Goal: Information Seeking & Learning: Check status

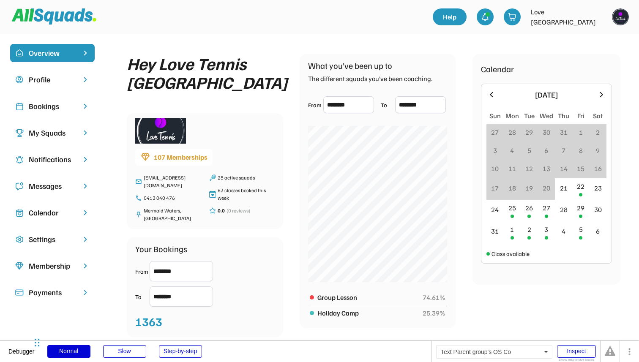
click at [66, 105] on div "Bookings" at bounding box center [52, 106] width 47 height 11
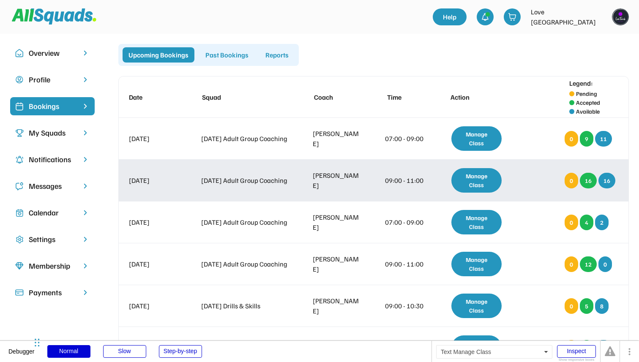
click at [472, 180] on div "Manage Class" at bounding box center [477, 180] width 50 height 25
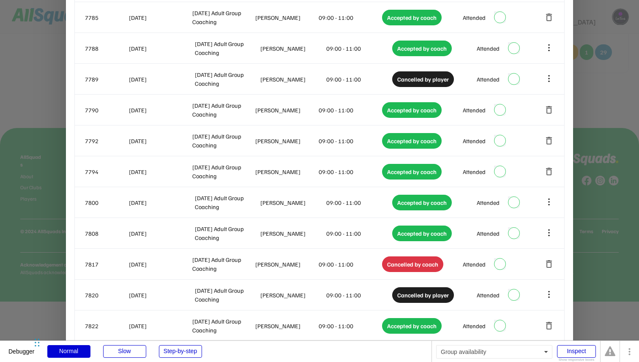
scroll to position [222, 0]
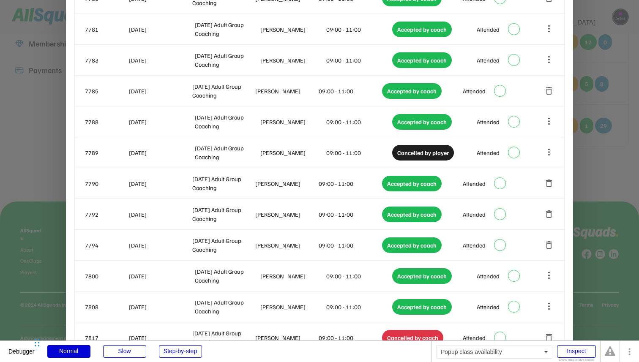
click at [639, 200] on div at bounding box center [319, 181] width 639 height 362
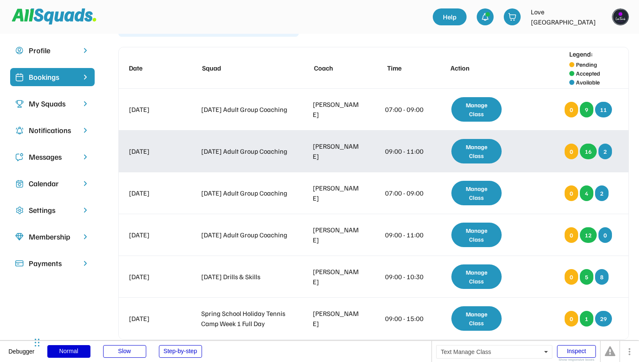
scroll to position [12, 0]
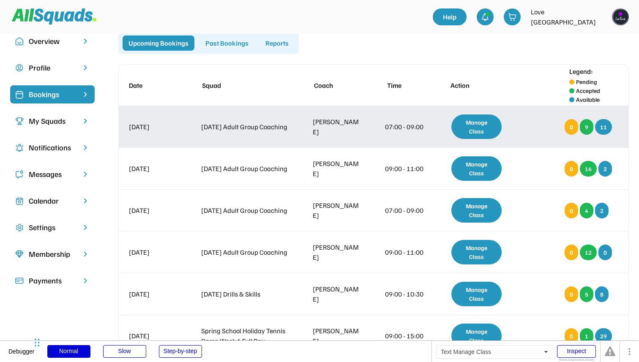
click at [466, 120] on div "Manage Class" at bounding box center [477, 127] width 50 height 25
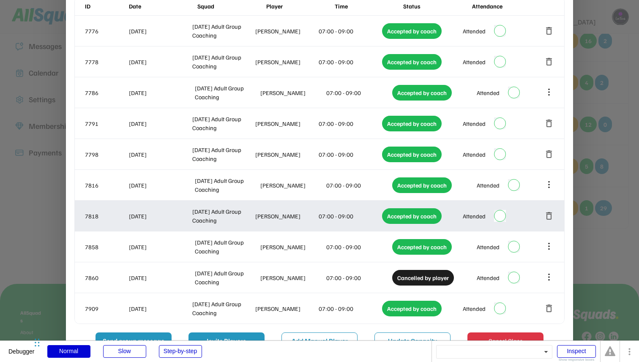
scroll to position [177, 0]
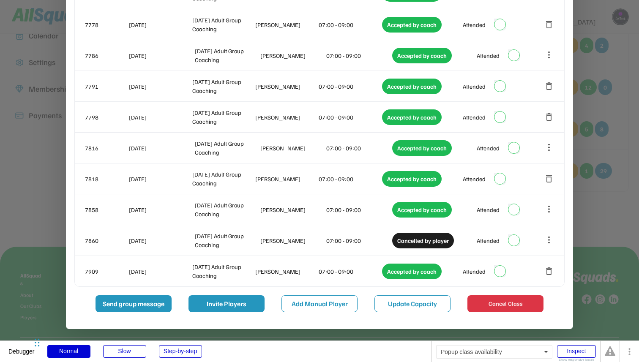
click at [585, 150] on div at bounding box center [319, 181] width 639 height 362
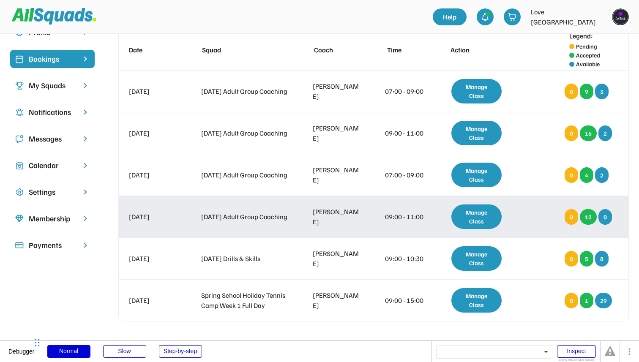
scroll to position [33, 0]
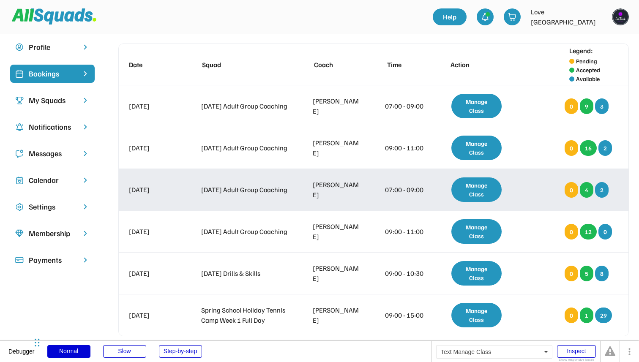
click at [473, 195] on div "Manage Class" at bounding box center [477, 190] width 50 height 25
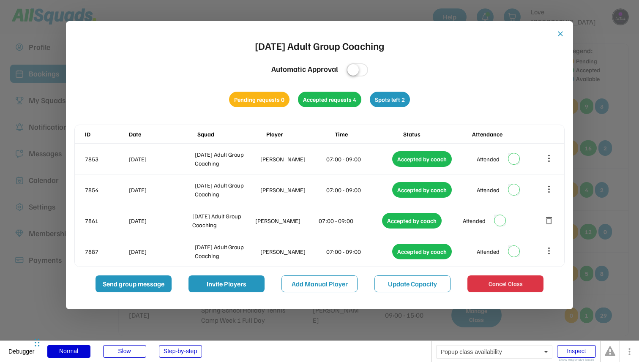
click at [624, 236] on div at bounding box center [319, 181] width 639 height 362
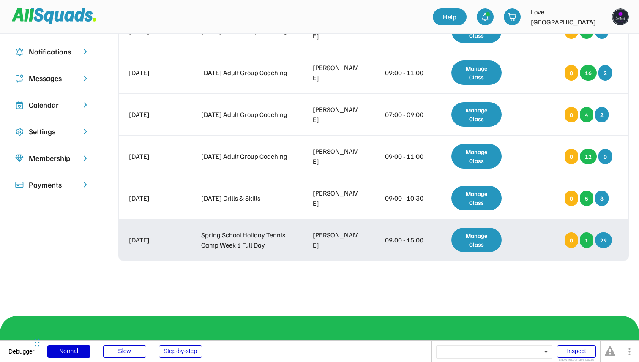
scroll to position [109, 0]
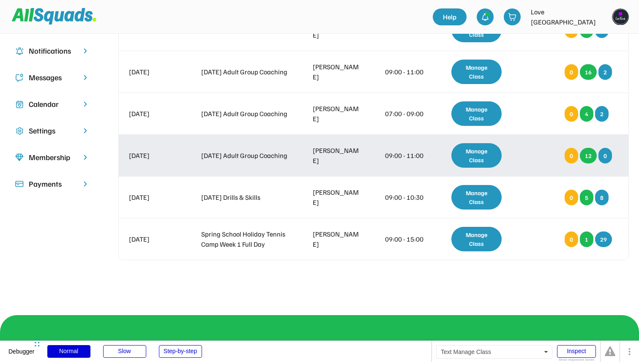
click at [483, 163] on div "Manage Class" at bounding box center [477, 155] width 50 height 25
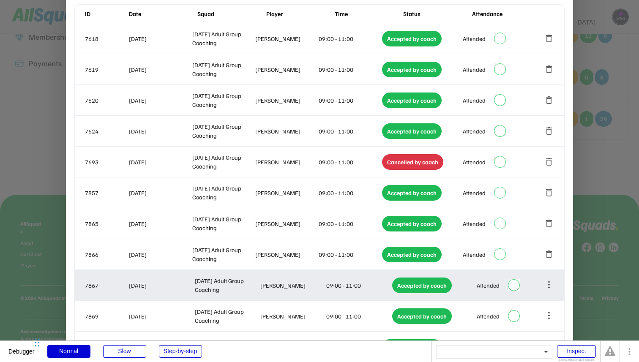
scroll to position [0, 0]
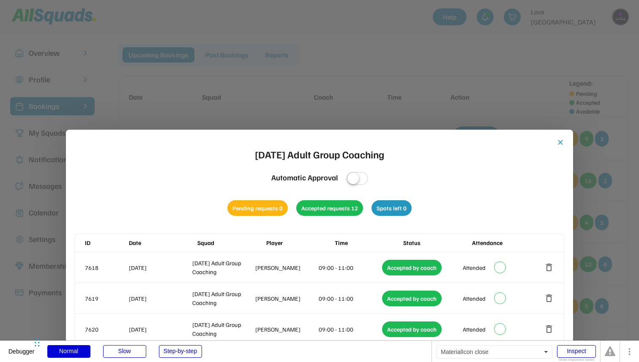
click at [562, 140] on button "close" at bounding box center [561, 142] width 8 height 8
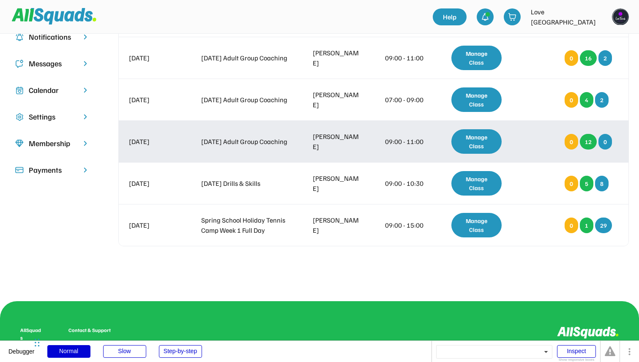
scroll to position [124, 0]
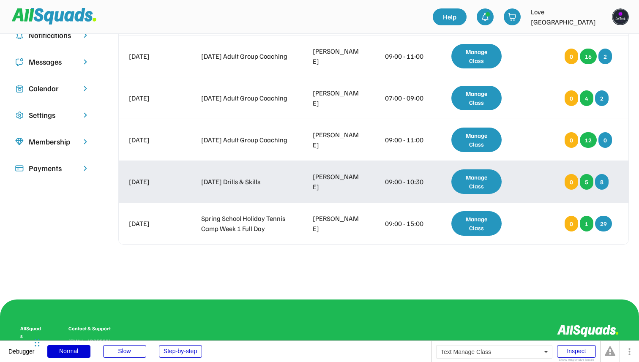
click at [483, 181] on div "Manage Class" at bounding box center [477, 182] width 50 height 25
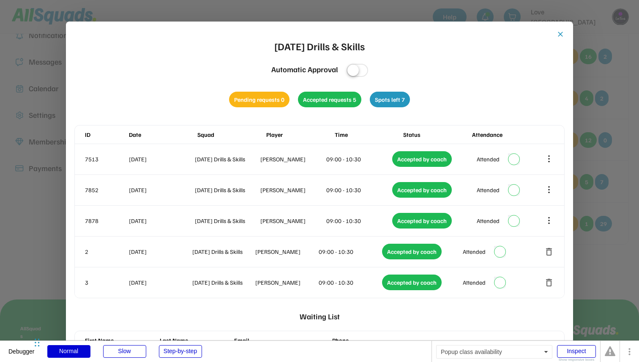
click at [599, 171] on div at bounding box center [319, 181] width 639 height 362
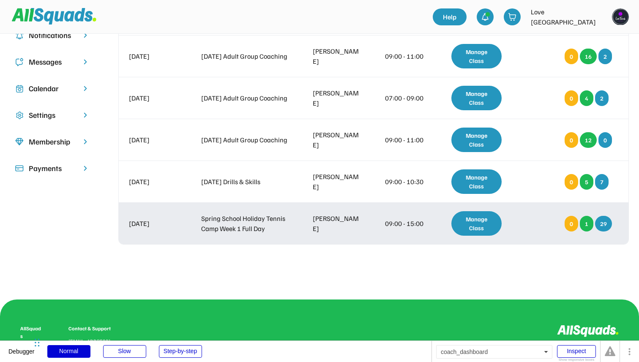
scroll to position [145, 0]
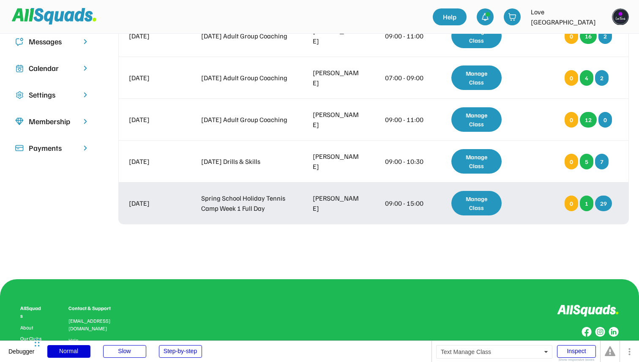
click at [484, 203] on div "Manage Class" at bounding box center [477, 203] width 50 height 25
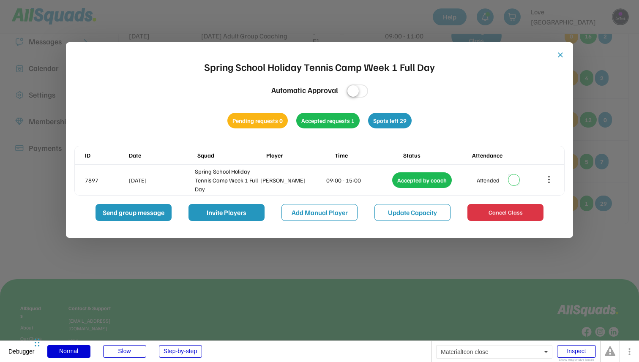
click at [560, 54] on button "close" at bounding box center [561, 55] width 8 height 8
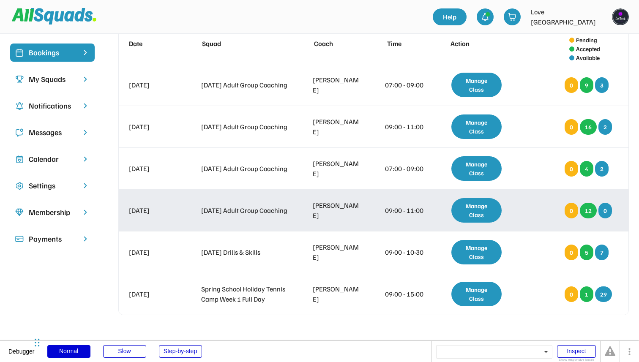
scroll to position [0, 0]
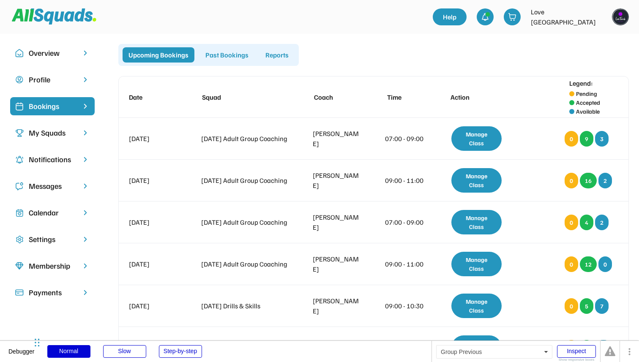
click at [224, 55] on div "Past Bookings" at bounding box center [227, 54] width 55 height 15
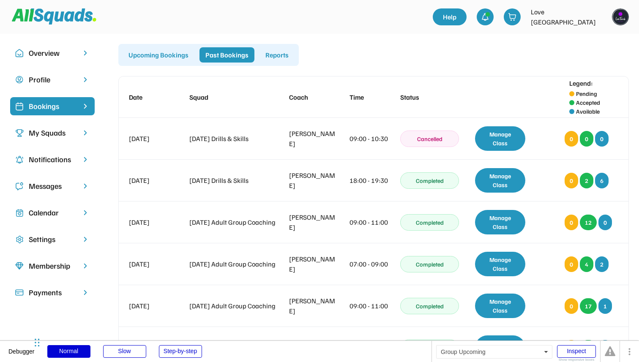
click at [176, 55] on div "Upcoming Bookings" at bounding box center [159, 54] width 72 height 15
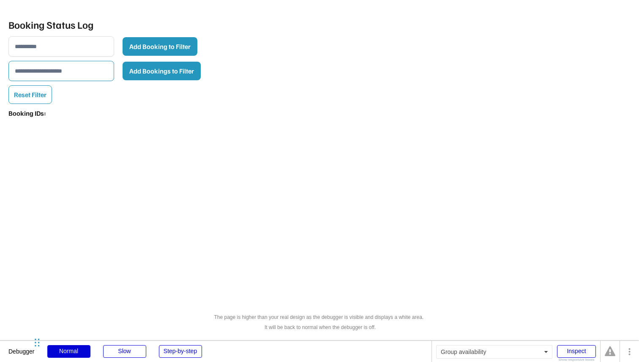
click at [51, 70] on input "input" at bounding box center [61, 71] width 106 height 20
paste input "**********"
type input "**********"
click at [189, 73] on button "Add Bookings to Filter" at bounding box center [162, 71] width 78 height 19
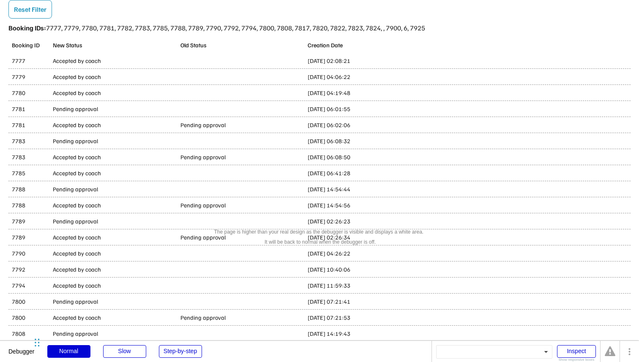
scroll to position [44, 0]
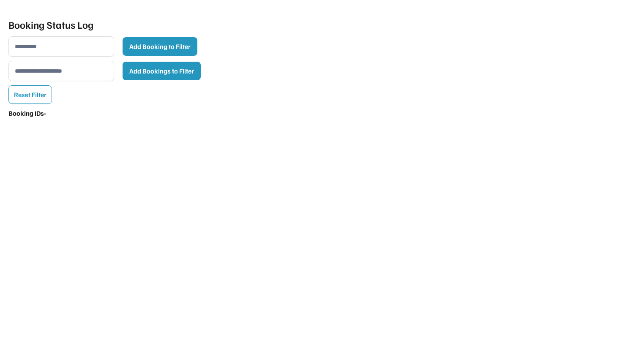
click at [76, 79] on input "input" at bounding box center [61, 71] width 106 height 20
paste input "**********"
type input "**********"
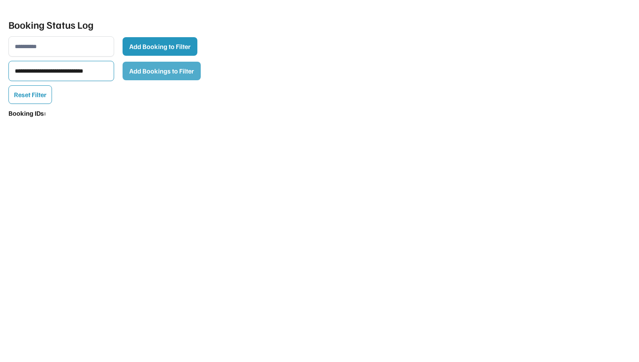
click at [162, 69] on button "Add Bookings to Filter" at bounding box center [162, 71] width 78 height 19
click at [76, 73] on input "input" at bounding box center [61, 71] width 106 height 20
paste input "**********"
type input "**********"
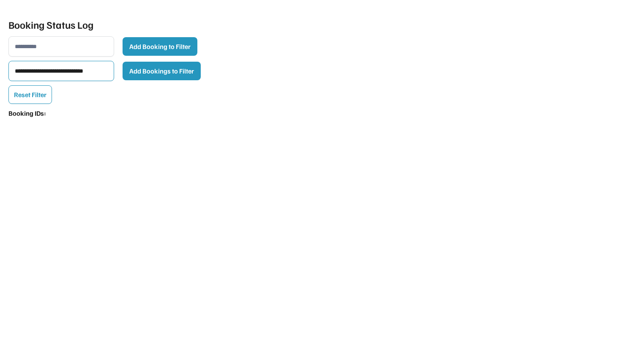
scroll to position [0, 0]
click at [148, 74] on button "Add Bookings to Filter" at bounding box center [162, 71] width 78 height 19
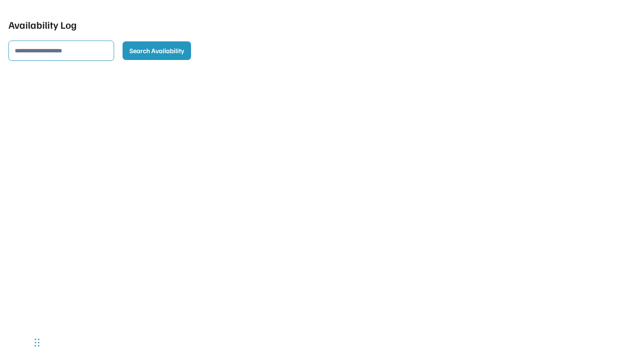
click at [60, 55] on input "input" at bounding box center [61, 51] width 106 height 20
paste input "**********"
type input "**********"
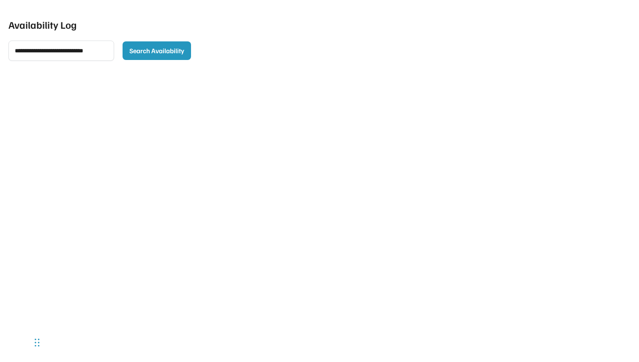
click at [214, 30] on div "Availability Log Search Availability Available Spots Before Available Spots Aft…" at bounding box center [319, 181] width 639 height 362
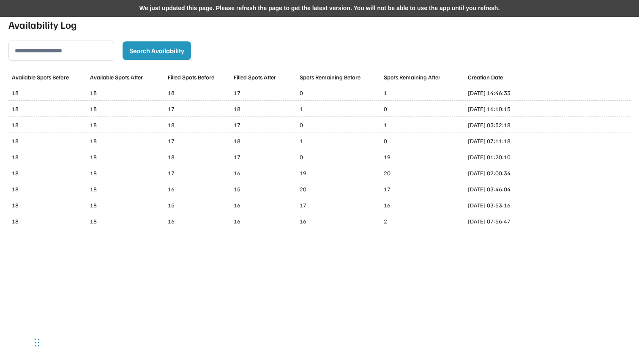
click at [281, 7] on div "We just updated this page. Please refresh the page to get the latest version. Y…" at bounding box center [319, 8] width 639 height 17
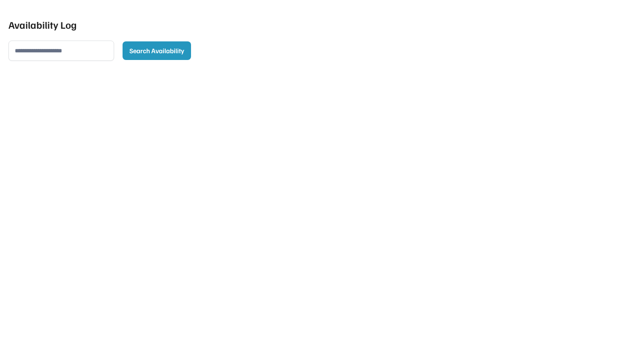
click at [73, 52] on input "input" at bounding box center [61, 51] width 106 height 20
paste input "**********"
type input "**********"
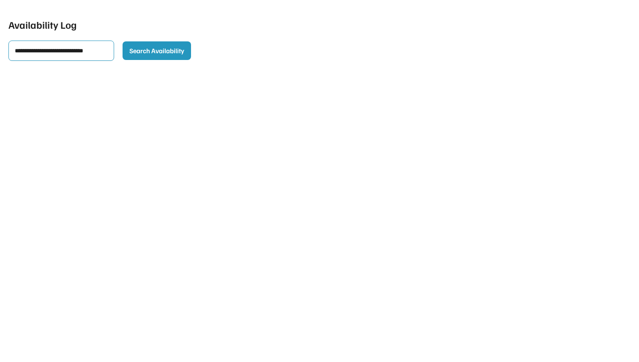
click at [118, 83] on div "Availability Log Search Availability Available Spots Before Available Spots Aft…" at bounding box center [319, 181] width 639 height 362
click at [147, 49] on button "Search Availability" at bounding box center [157, 50] width 69 height 19
click at [170, 52] on button "Search Availability" at bounding box center [157, 50] width 69 height 19
click at [294, 45] on div "Search Availability" at bounding box center [319, 51] width 623 height 20
click at [49, 55] on input "input" at bounding box center [61, 51] width 106 height 20
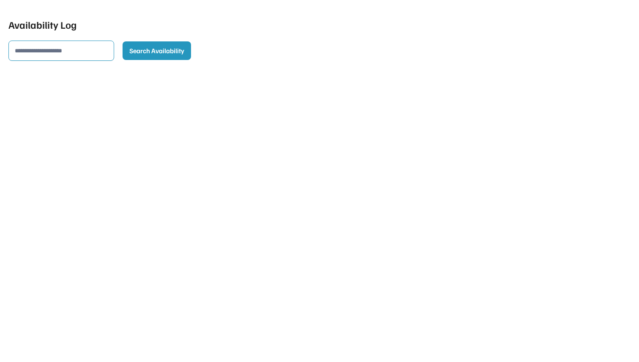
paste input "**********"
type input "**********"
click at [87, 84] on div "Availability Log Search Availability Available Spots Before Available Spots Aft…" at bounding box center [319, 181] width 639 height 362
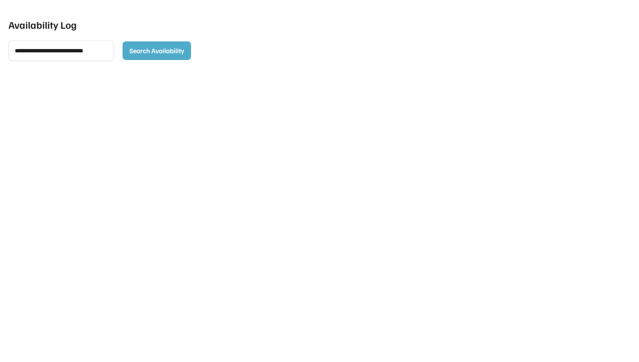
click at [149, 56] on button "Search Availability" at bounding box center [157, 50] width 69 height 19
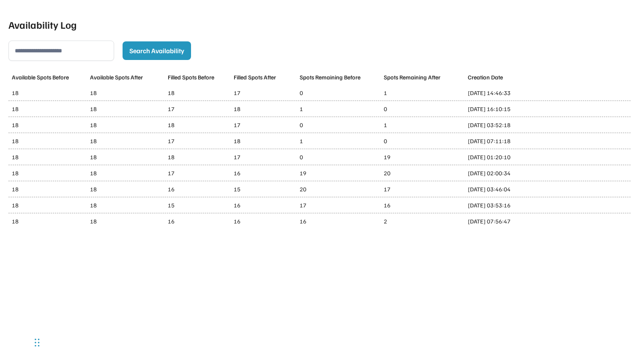
drag, startPoint x: 467, startPoint y: 110, endPoint x: 524, endPoint y: 115, distance: 56.4
click at [524, 115] on div "18 18 17 18 1 0 [DATE] 16:10:15" at bounding box center [319, 109] width 623 height 16
copy div "[DATE] 16:10:15"
click at [524, 115] on div "18 18 17 18 1 0 [DATE] 16:10:15" at bounding box center [319, 109] width 623 height 16
drag, startPoint x: 468, startPoint y: 159, endPoint x: 534, endPoint y: 160, distance: 66.0
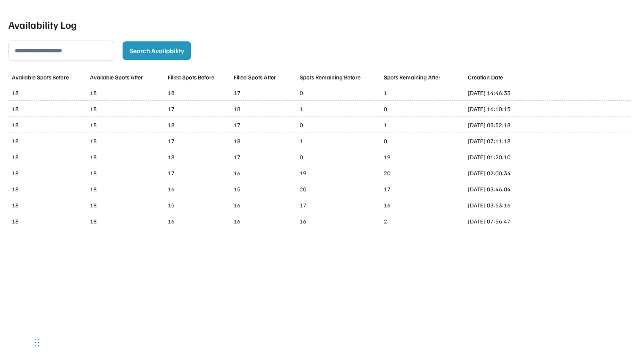
click at [534, 160] on div "18 18 18 17 0 19 [DATE] 01:20:10" at bounding box center [319, 157] width 623 height 16
copy div "[DATE] 01:20:10"
click at [534, 160] on div "[DATE] 01:20:10" at bounding box center [542, 157] width 148 height 9
drag, startPoint x: 468, startPoint y: 156, endPoint x: 528, endPoint y: 159, distance: 60.1
click at [528, 159] on div "[DATE] 01:20:10" at bounding box center [542, 157] width 148 height 9
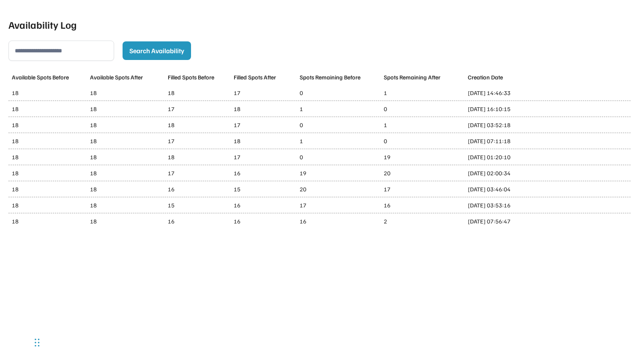
copy div "[DATE] 01:20:1"
click at [528, 159] on div "[DATE] 01:20:10" at bounding box center [542, 157] width 148 height 9
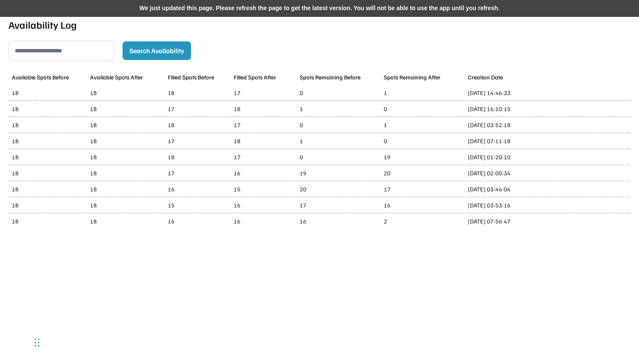
drag, startPoint x: 469, startPoint y: 160, endPoint x: 534, endPoint y: 159, distance: 65.1
click at [534, 159] on div "[DATE] 01:20:10" at bounding box center [542, 157] width 148 height 9
copy div "[DATE] 01:20:10"
click at [534, 159] on div "[DATE] 01:20:10" at bounding box center [542, 157] width 148 height 9
click at [149, 5] on div "We just updated this page. Please refresh the page to get the latest version. Y…" at bounding box center [319, 8] width 639 height 17
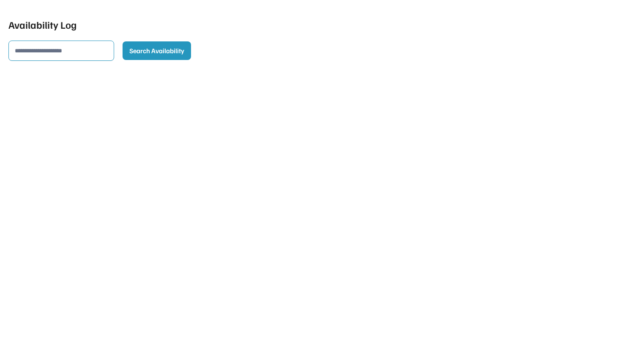
click at [76, 55] on input "input" at bounding box center [61, 51] width 106 height 20
paste input "**********"
type input "**********"
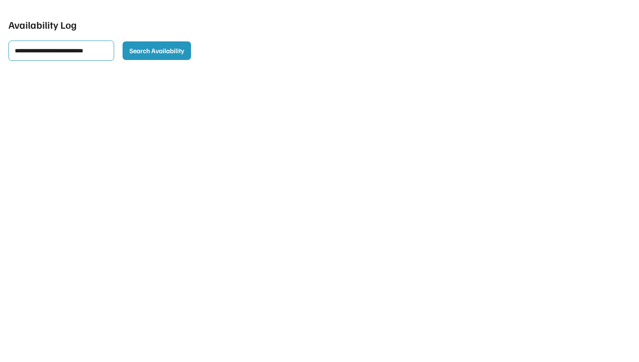
click at [134, 72] on div "Available Spots Before Available Spots After Filled Spots Before Filled Spots A…" at bounding box center [319, 75] width 623 height 13
click at [167, 51] on button "Search Availability" at bounding box center [157, 50] width 69 height 19
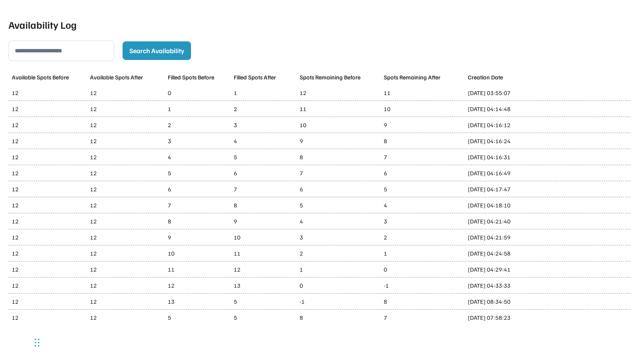
drag, startPoint x: 468, startPoint y: 286, endPoint x: 535, endPoint y: 287, distance: 67.7
click at [535, 287] on div "12 12 12 13 0 -1 Aug 20th, 2025, 04:33:33" at bounding box center [319, 286] width 623 height 16
copy div "Aug 20th, 2025, 04:33:33"
click at [535, 287] on div "Aug 20th, 2025, 04:33:33" at bounding box center [542, 285] width 148 height 9
drag, startPoint x: 469, startPoint y: 270, endPoint x: 532, endPoint y: 271, distance: 63.4
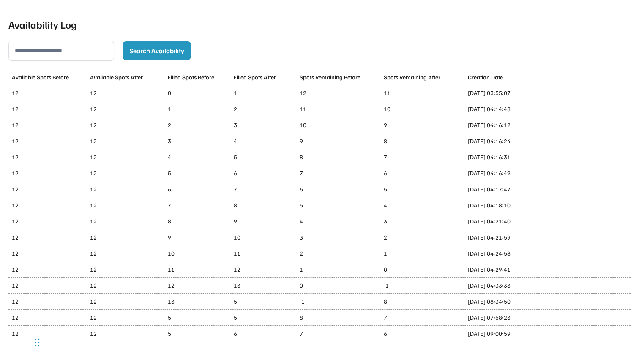
click at [532, 271] on div "Aug 20th, 2025, 04:29:41" at bounding box center [542, 269] width 148 height 9
copy div "Aug 20th, 2025, 04:29:41"
click at [532, 271] on div "Aug 20th, 2025, 04:29:41" at bounding box center [542, 269] width 148 height 9
